Goal: Information Seeking & Learning: Learn about a topic

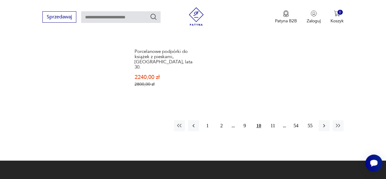
scroll to position [924, 0]
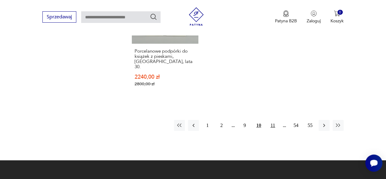
click at [272, 120] on button "11" at bounding box center [272, 125] width 11 height 11
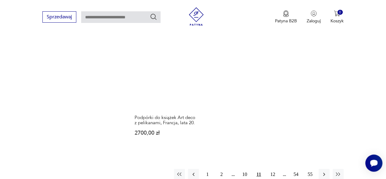
scroll to position [869, 0]
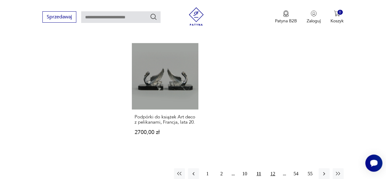
click at [271, 168] on button "12" at bounding box center [272, 173] width 11 height 11
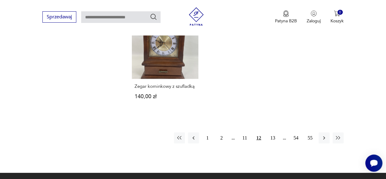
scroll to position [846, 0]
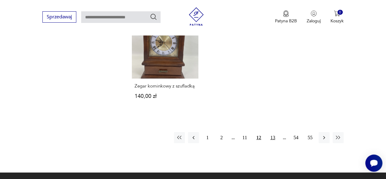
click at [271, 136] on button "13" at bounding box center [272, 137] width 11 height 11
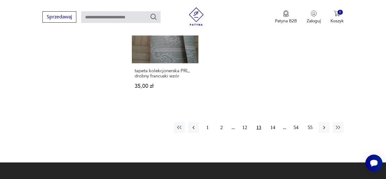
scroll to position [868, 0]
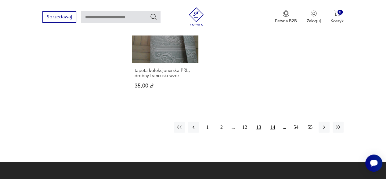
click at [272, 121] on button "14" at bounding box center [272, 126] width 11 height 11
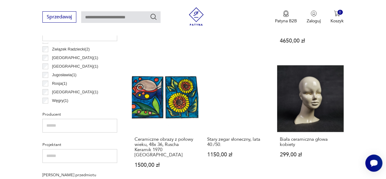
scroll to position [334, 0]
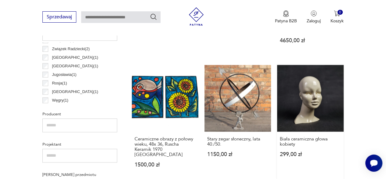
drag, startPoint x: 312, startPoint y: 102, endPoint x: 312, endPoint y: 88, distance: 14.3
click at [312, 88] on link "Biała ceramiczna głowa kobiety 299,00 zł" at bounding box center [310, 122] width 67 height 114
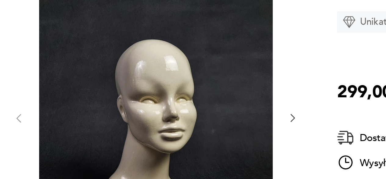
scroll to position [39, 0]
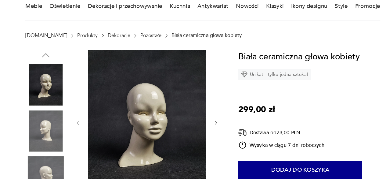
click at [60, 132] on img at bounding box center [59, 129] width 35 height 35
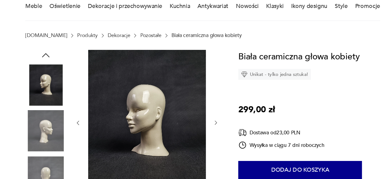
click at [60, 160] on img at bounding box center [59, 168] width 35 height 35
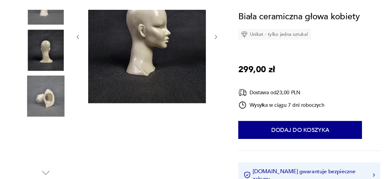
scroll to position [101, 0]
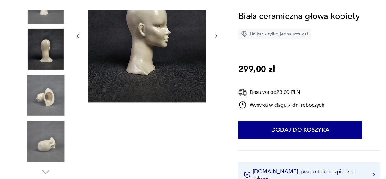
click at [59, 150] on img at bounding box center [59, 146] width 35 height 35
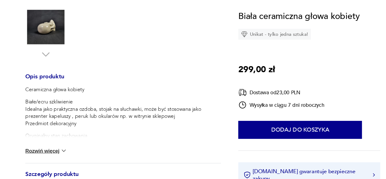
scroll to position [200, 0]
click at [61, 154] on button "Rozwiń więcej" at bounding box center [59, 154] width 35 height 6
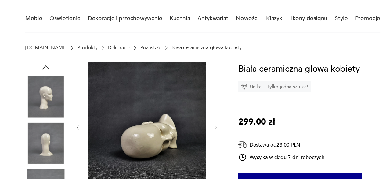
scroll to position [48, 0]
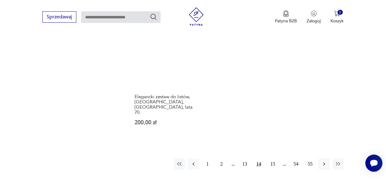
scroll to position [865, 0]
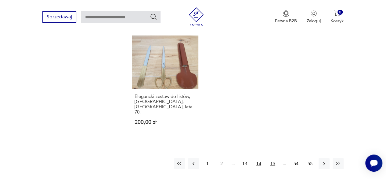
click at [272, 158] on button "15" at bounding box center [272, 163] width 11 height 11
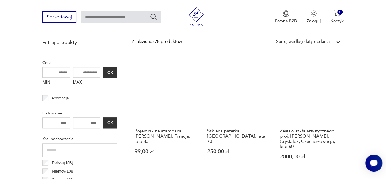
scroll to position [218, 0]
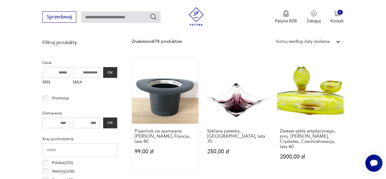
click at [159, 107] on link "Pojemnik na szampana [PERSON_NAME], Francja, lata 80. 99,00 zł" at bounding box center [165, 114] width 67 height 114
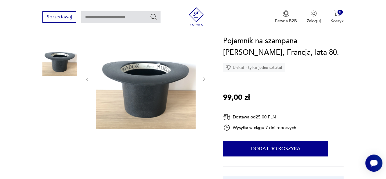
scroll to position [73, 0]
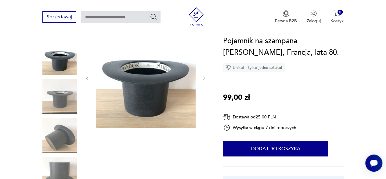
click at [54, 141] on img at bounding box center [59, 135] width 35 height 35
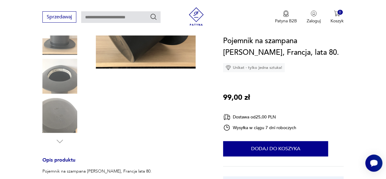
scroll to position [132, 0]
click at [54, 119] on img at bounding box center [59, 114] width 35 height 35
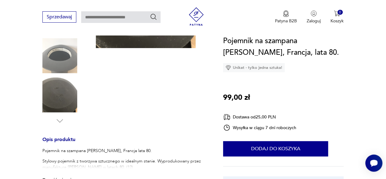
scroll to position [167, 0]
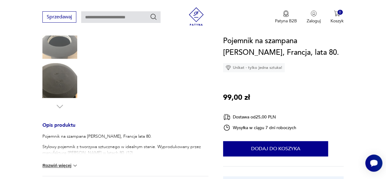
click at [60, 167] on button "Rozwiń więcej" at bounding box center [59, 165] width 35 height 6
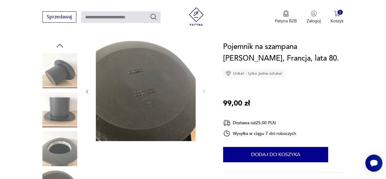
scroll to position [60, 0]
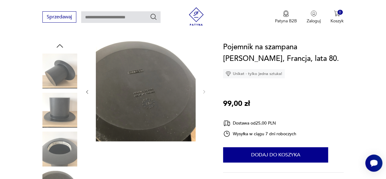
click at [55, 68] on img at bounding box center [59, 70] width 35 height 35
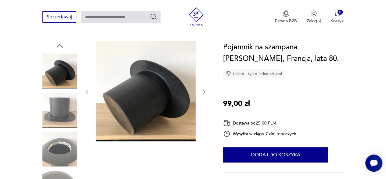
click at [67, 143] on img at bounding box center [59, 148] width 35 height 35
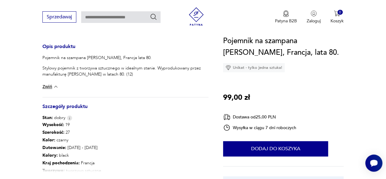
scroll to position [261, 0]
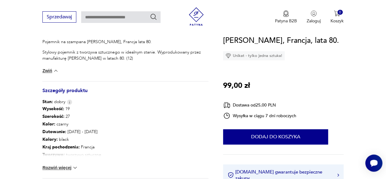
click at [54, 166] on button "Rozwiń więcej" at bounding box center [59, 167] width 35 height 6
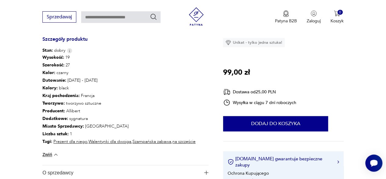
scroll to position [313, 0]
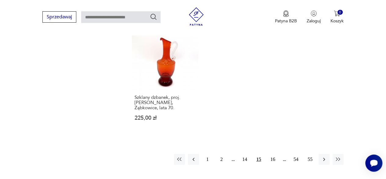
scroll to position [861, 0]
click at [272, 153] on button "16" at bounding box center [272, 158] width 11 height 11
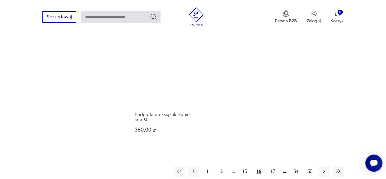
scroll to position [842, 0]
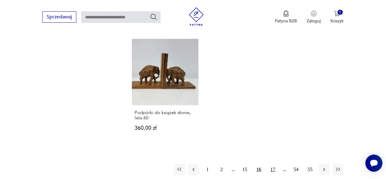
click at [272, 164] on button "17" at bounding box center [272, 169] width 11 height 11
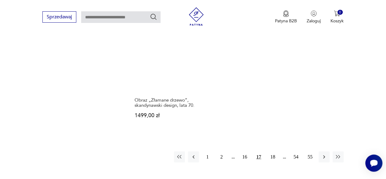
scroll to position [848, 0]
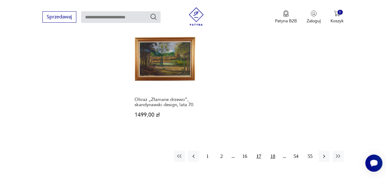
click at [273, 150] on button "18" at bounding box center [272, 155] width 11 height 11
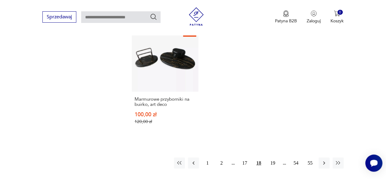
scroll to position [844, 0]
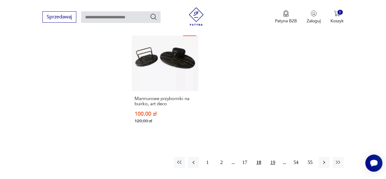
click at [274, 157] on button "19" at bounding box center [272, 162] width 11 height 11
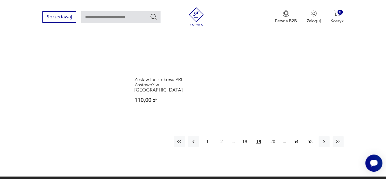
scroll to position [887, 0]
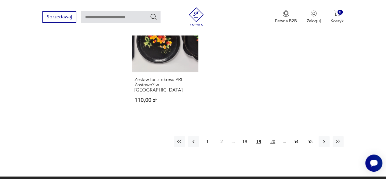
click at [274, 136] on button "20" at bounding box center [272, 141] width 11 height 11
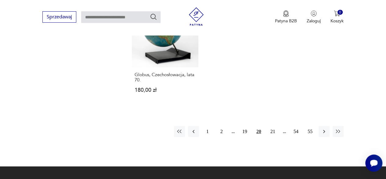
scroll to position [857, 0]
click at [270, 126] on button "21" at bounding box center [272, 131] width 11 height 11
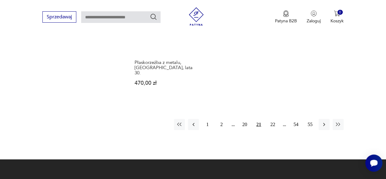
scroll to position [900, 0]
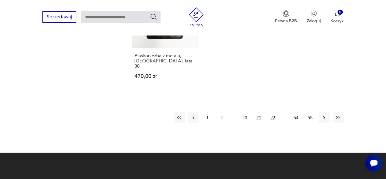
click at [273, 112] on button "22" at bounding box center [272, 117] width 11 height 11
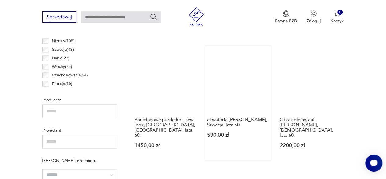
scroll to position [364, 0]
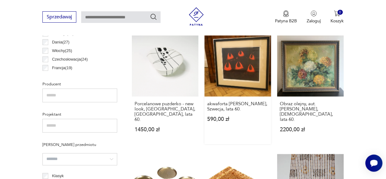
click at [238, 84] on link "akwaforta [PERSON_NAME], Szwecja, lata 60. 590,00 zł" at bounding box center [238, 87] width 67 height 114
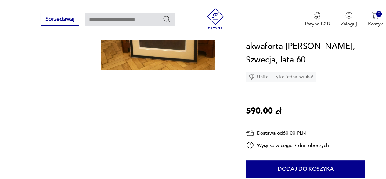
scroll to position [91, 0]
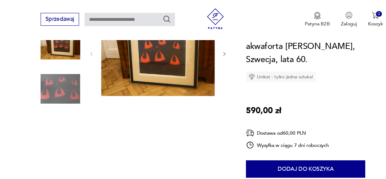
click at [63, 148] on img at bounding box center [59, 156] width 35 height 35
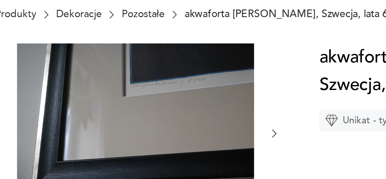
scroll to position [32, 0]
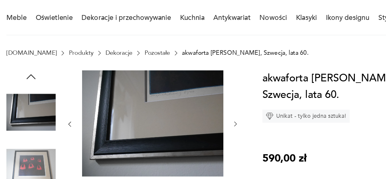
click at [68, 130] on img at bounding box center [59, 137] width 35 height 35
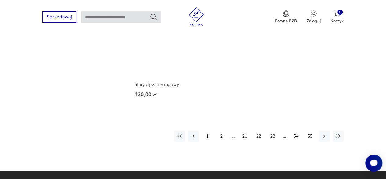
scroll to position [873, 0]
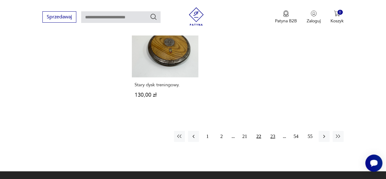
click at [274, 131] on button "23" at bounding box center [272, 136] width 11 height 11
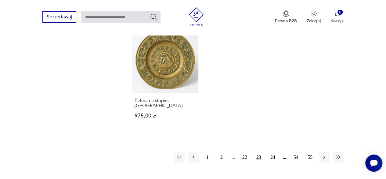
scroll to position [864, 0]
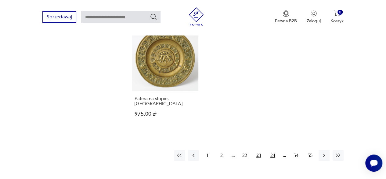
click at [275, 150] on button "24" at bounding box center [272, 155] width 11 height 11
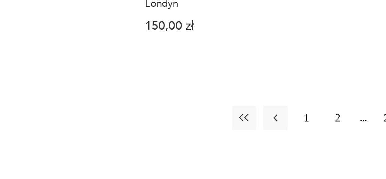
scroll to position [874, 0]
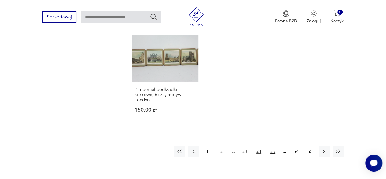
click at [273, 146] on button "25" at bounding box center [272, 151] width 11 height 11
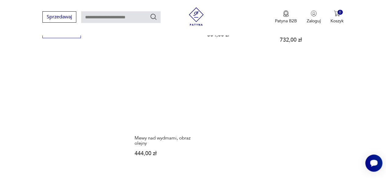
scroll to position [827, 0]
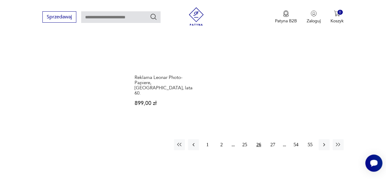
scroll to position [888, 0]
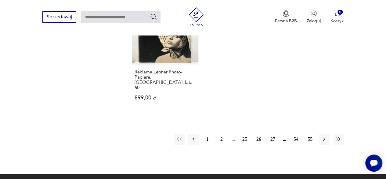
click at [273, 133] on button "27" at bounding box center [272, 138] width 11 height 11
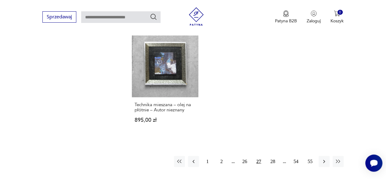
scroll to position [852, 0]
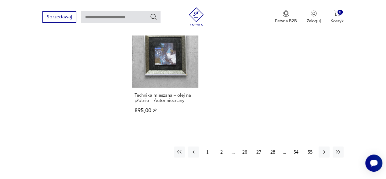
click at [273, 146] on button "28" at bounding box center [272, 151] width 11 height 11
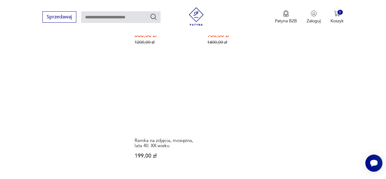
scroll to position [840, 0]
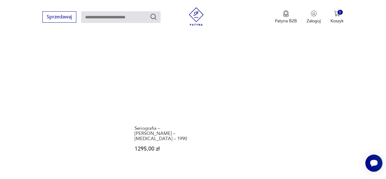
scroll to position [832, 0]
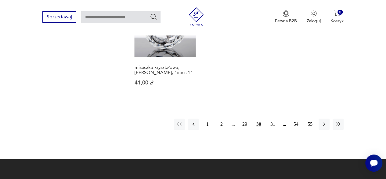
scroll to position [893, 0]
click at [270, 118] on button "31" at bounding box center [272, 123] width 11 height 11
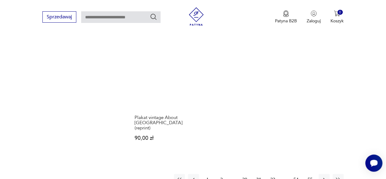
scroll to position [830, 0]
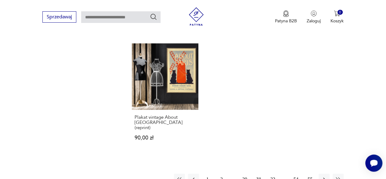
click at [273, 173] on button "32" at bounding box center [272, 178] width 11 height 11
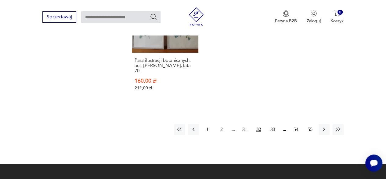
scroll to position [867, 0]
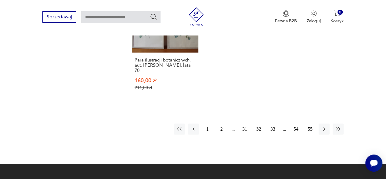
click at [274, 123] on button "33" at bounding box center [272, 128] width 11 height 11
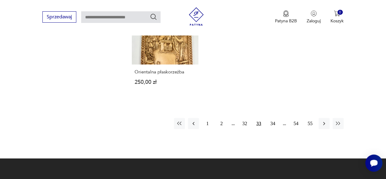
scroll to position [846, 0]
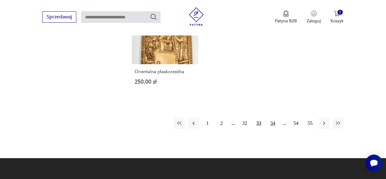
click at [275, 124] on button "34" at bounding box center [272, 123] width 11 height 11
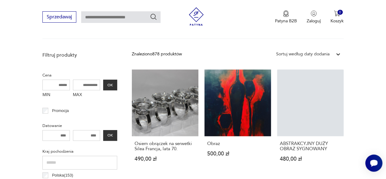
scroll to position [220, 0]
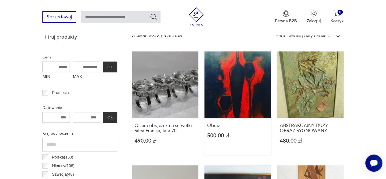
click at [239, 114] on link "Obraz 500,00 zł" at bounding box center [238, 103] width 67 height 104
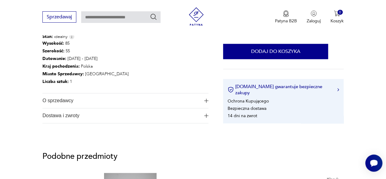
scroll to position [250, 0]
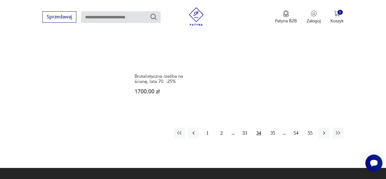
scroll to position [872, 0]
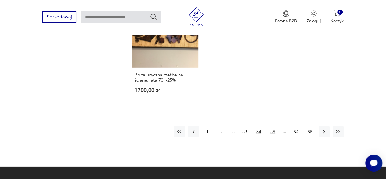
click at [271, 126] on button "35" at bounding box center [272, 131] width 11 height 11
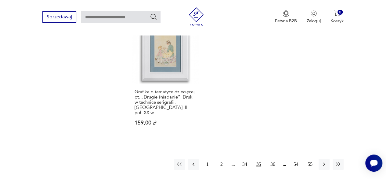
scroll to position [861, 0]
click at [272, 158] on button "36" at bounding box center [272, 163] width 11 height 11
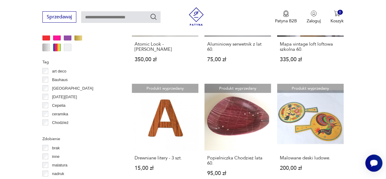
scroll to position [558, 0]
click at [174, 111] on link "Produkt wyprzedany Drewniane litery - 3 szt. 15,00 zł" at bounding box center [165, 135] width 67 height 104
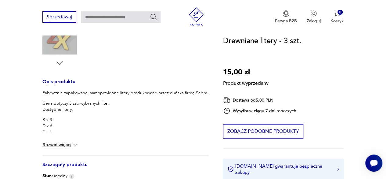
scroll to position [211, 0]
click at [54, 145] on button "Rozwiń więcej" at bounding box center [59, 144] width 35 height 6
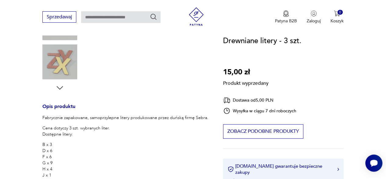
scroll to position [185, 0]
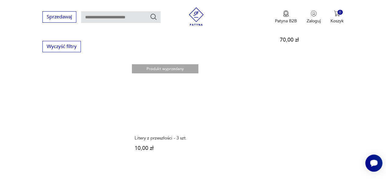
scroll to position [810, 0]
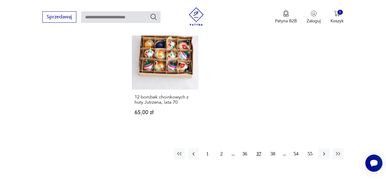
scroll to position [830, 0]
click at [275, 153] on button "38" at bounding box center [272, 152] width 11 height 11
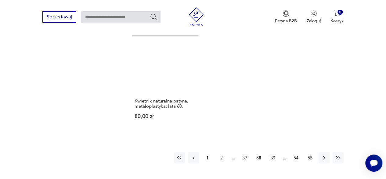
scroll to position [836, 0]
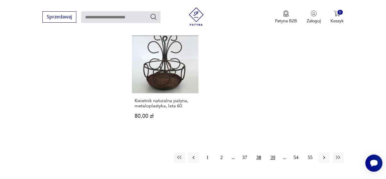
click at [272, 152] on button "39" at bounding box center [272, 157] width 11 height 11
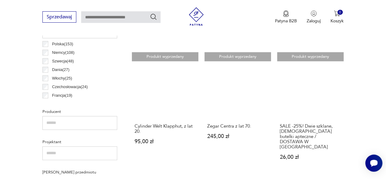
scroll to position [337, 0]
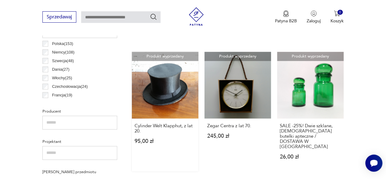
click at [174, 85] on link "Produkt wyprzedany Cylinder Welt Klapphut, z lat 20. 95,00 zł" at bounding box center [165, 111] width 67 height 119
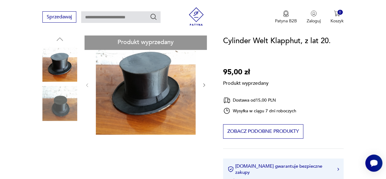
scroll to position [67, 0]
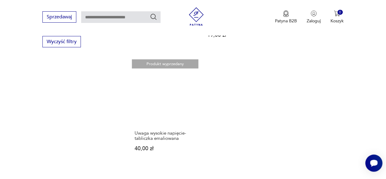
scroll to position [815, 0]
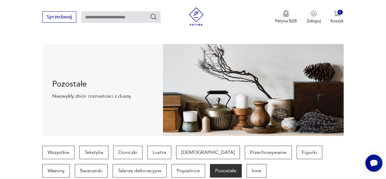
scroll to position [59, 0]
